Goal: Navigation & Orientation: Find specific page/section

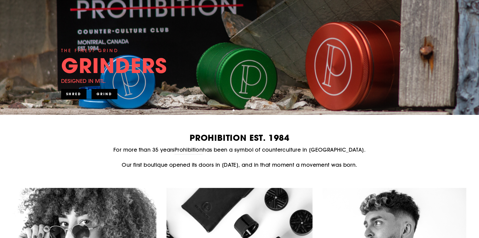
scroll to position [126, 0]
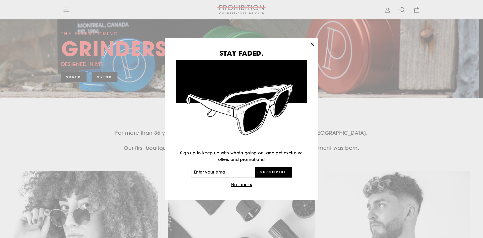
click at [311, 46] on icon "button" at bounding box center [311, 44] width 7 height 7
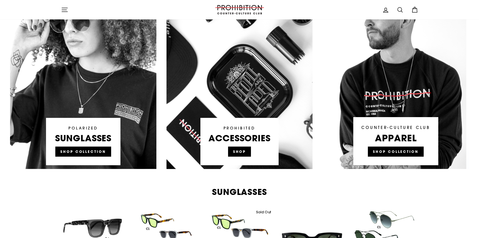
scroll to position [302, 0]
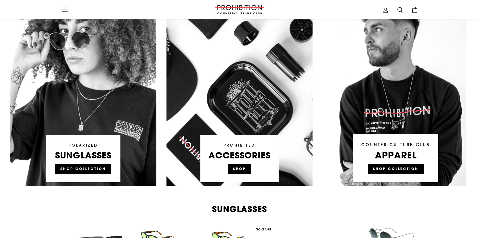
click at [250, 167] on link at bounding box center [239, 90] width 146 height 191
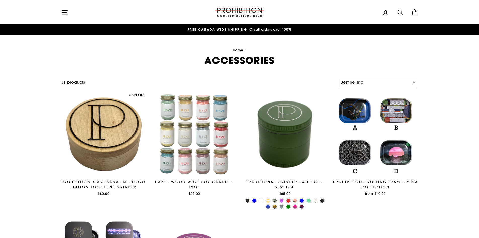
select select "best-selling"
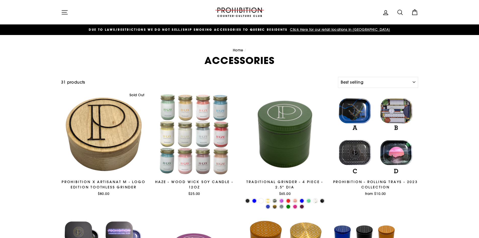
click at [65, 13] on icon "button" at bounding box center [64, 12] width 7 height 7
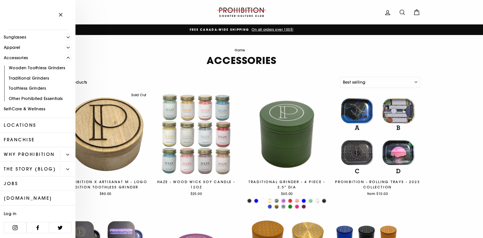
scroll to position [51, 0]
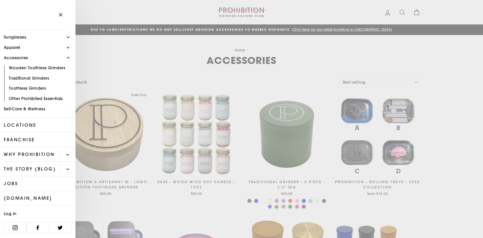
click at [54, 93] on link "Other Prohibited Essentials" at bounding box center [37, 98] width 75 height 10
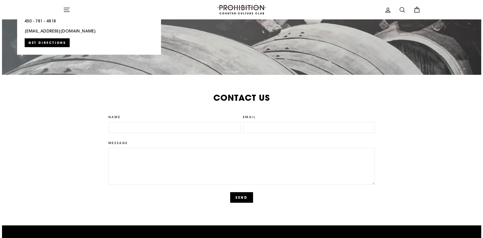
scroll to position [1105, 0]
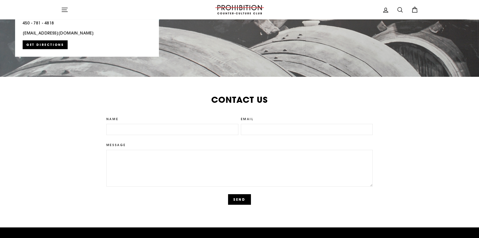
click at [70, 11] on button "Site navigation" at bounding box center [64, 9] width 13 height 11
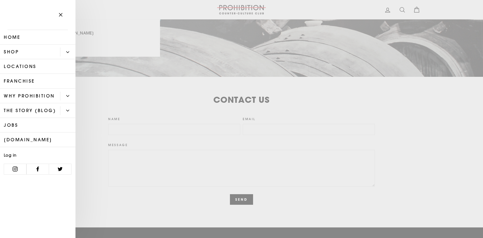
click at [40, 52] on link "Shop" at bounding box center [30, 51] width 60 height 15
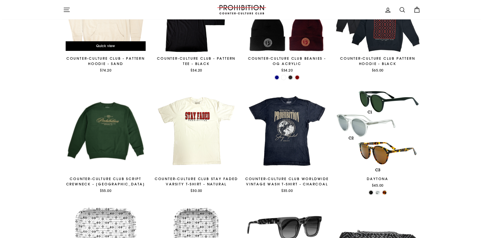
scroll to position [452, 0]
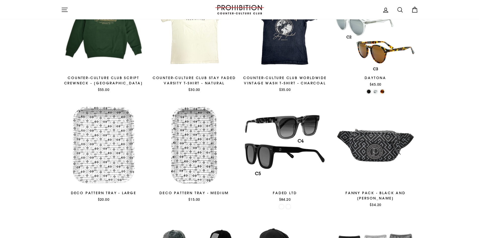
click at [60, 9] on button "Site navigation" at bounding box center [64, 9] width 13 height 11
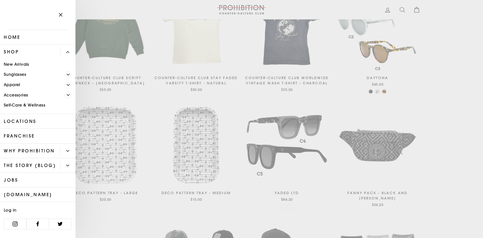
click at [67, 93] on icon "Primary" at bounding box center [68, 94] width 3 height 3
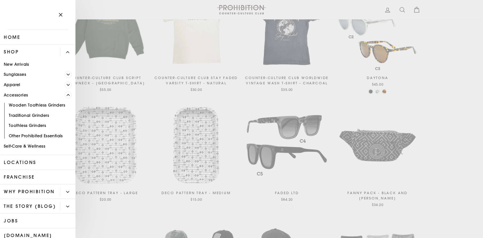
click at [51, 136] on link "Other Prohibited Essentials" at bounding box center [37, 135] width 75 height 10
click at [46, 135] on link "Other Prohibited Essentials" at bounding box center [37, 135] width 75 height 10
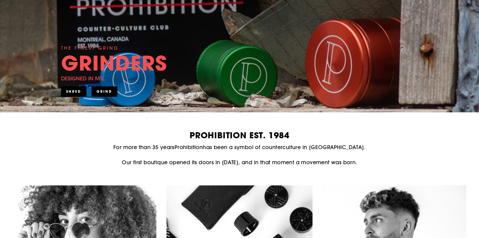
scroll to position [126, 0]
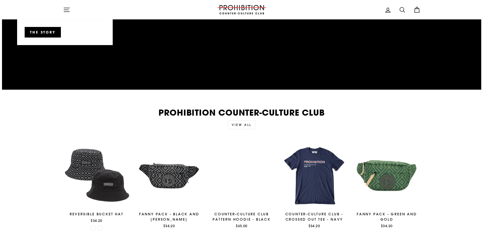
scroll to position [930, 0]
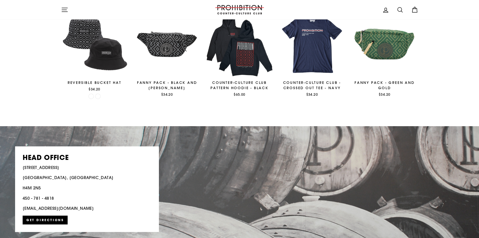
click at [64, 14] on button "Site navigation" at bounding box center [64, 9] width 13 height 11
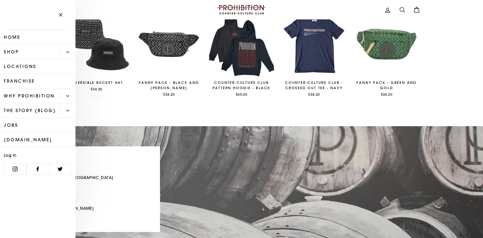
click at [63, 55] on button "Primary" at bounding box center [67, 52] width 15 height 9
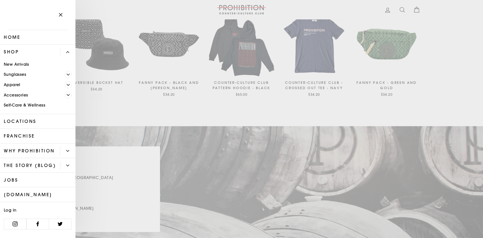
click at [70, 55] on button "Primary" at bounding box center [67, 52] width 15 height 9
